Goal: Task Accomplishment & Management: Complete application form

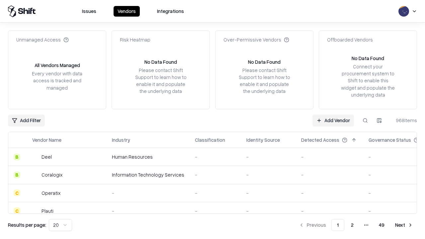
click at [333, 120] on link "Add Vendor" at bounding box center [334, 121] width 42 height 12
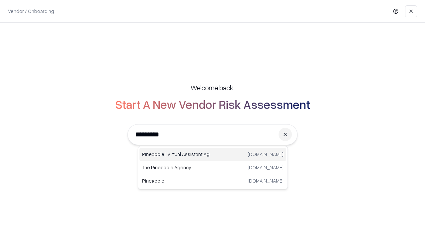
click at [213, 154] on div "Pineapple | Virtual Assistant Agency [DOMAIN_NAME]" at bounding box center [212, 154] width 147 height 13
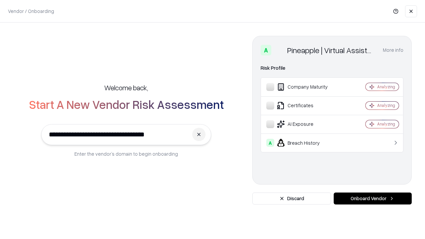
type input "**********"
click at [373, 199] on button "Onboard Vendor" at bounding box center [373, 199] width 78 height 12
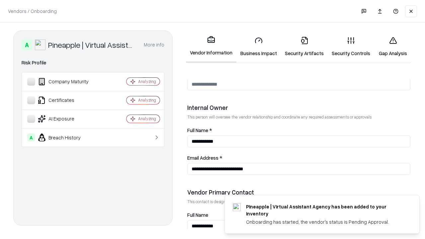
scroll to position [344, 0]
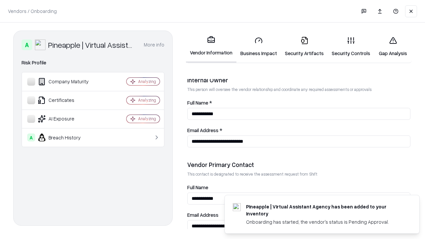
click at [259, 46] on link "Business Impact" at bounding box center [258, 46] width 45 height 31
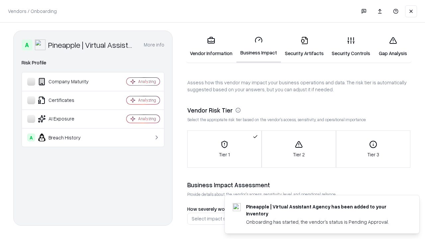
click at [393, 46] on link "Gap Analysis" at bounding box center [393, 46] width 38 height 31
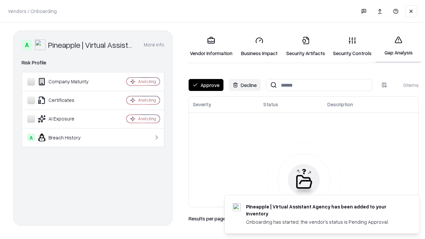
click at [206, 85] on button "Approve" at bounding box center [206, 85] width 35 height 12
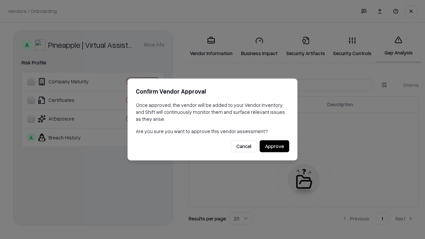
click at [274, 146] on button "Approve" at bounding box center [275, 146] width 30 height 12
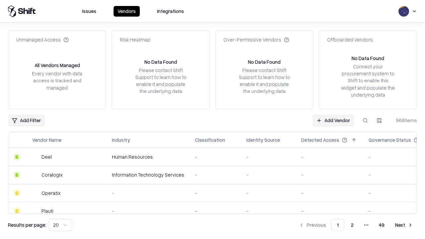
type input "**********"
click at [333, 120] on link "Add Vendor" at bounding box center [334, 121] width 42 height 12
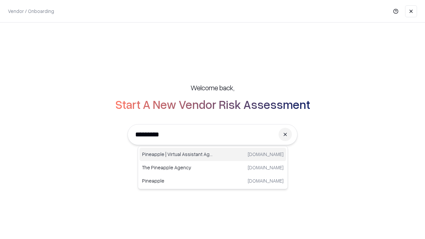
click at [213, 154] on div "Pineapple | Virtual Assistant Agency [DOMAIN_NAME]" at bounding box center [212, 154] width 147 height 13
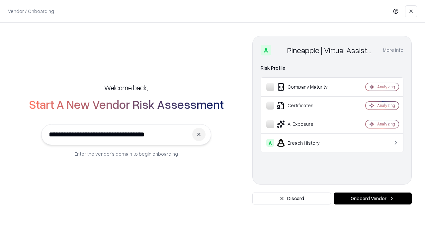
type input "**********"
click at [373, 199] on button "Onboard Vendor" at bounding box center [373, 199] width 78 height 12
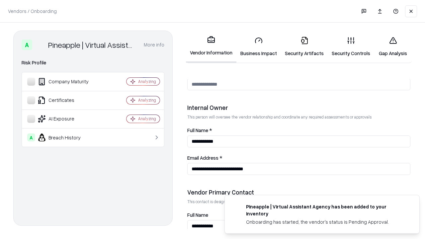
scroll to position [344, 0]
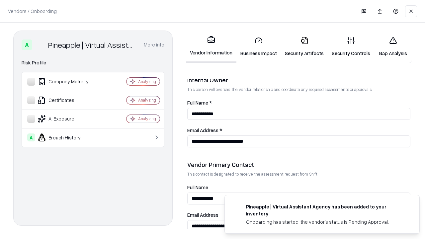
click at [393, 46] on link "Gap Analysis" at bounding box center [393, 46] width 38 height 31
